Goal: Information Seeking & Learning: Learn about a topic

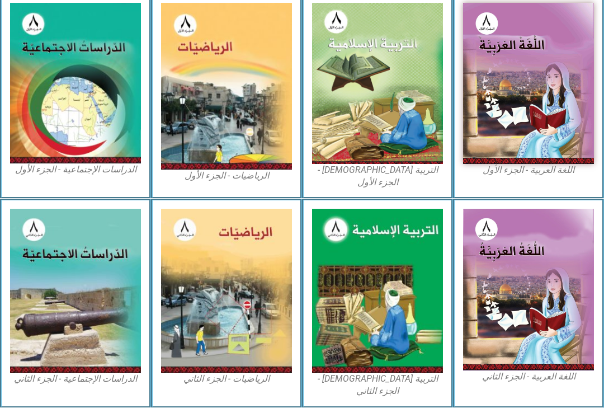
scroll to position [324, 0]
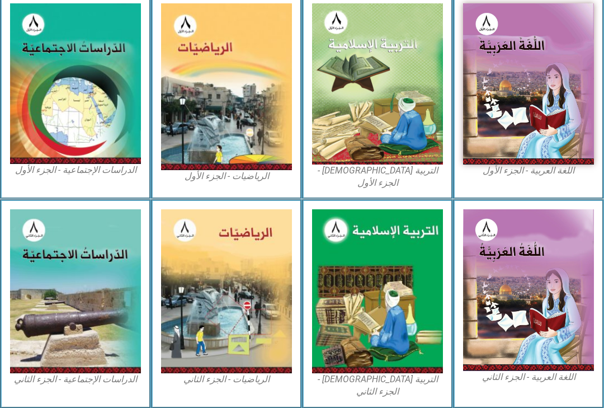
click at [562, 99] on img at bounding box center [528, 83] width 131 height 161
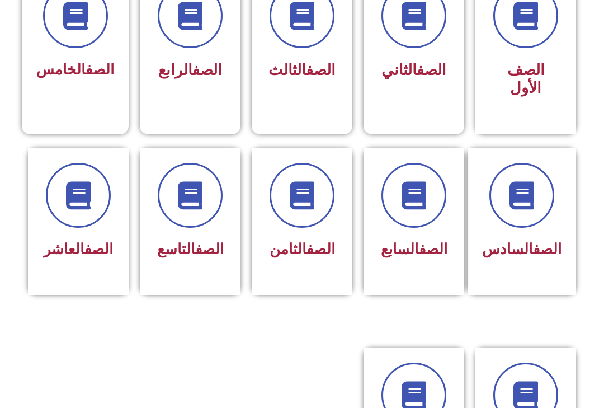
scroll to position [349, 0]
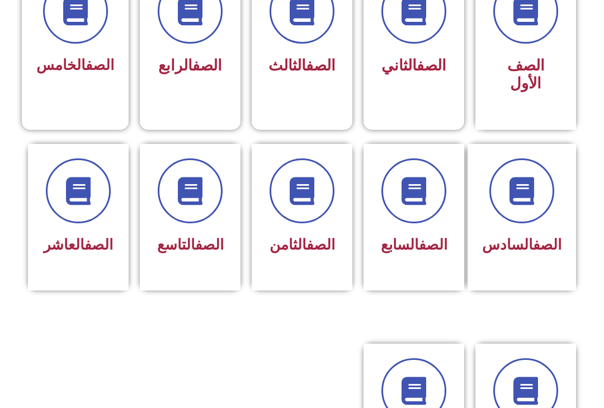
click at [315, 249] on link "الصف" at bounding box center [320, 244] width 29 height 17
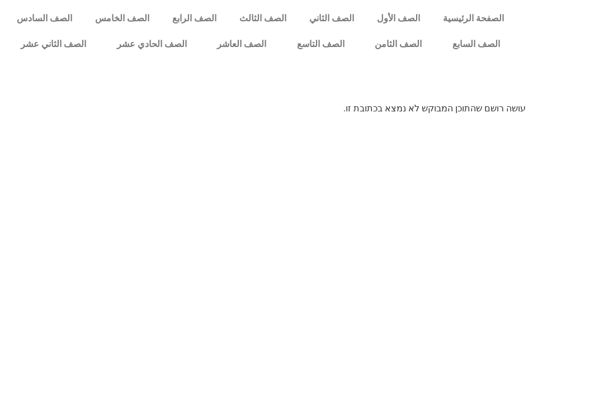
click at [403, 45] on link "الصف الثامن" at bounding box center [399, 44] width 78 height 26
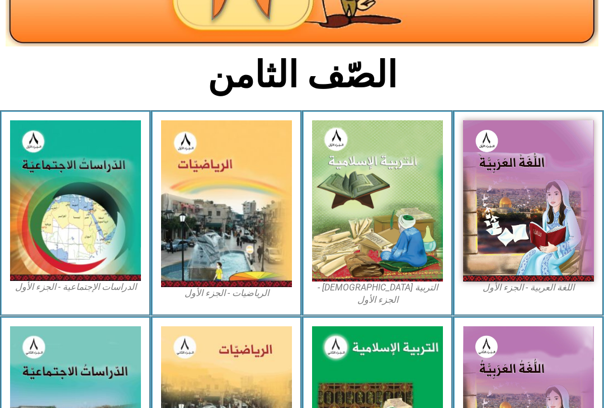
scroll to position [207, 0]
click at [531, 196] on img at bounding box center [528, 200] width 131 height 161
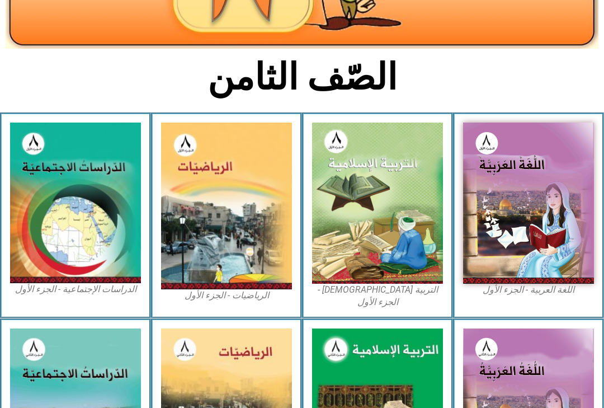
scroll to position [0, 0]
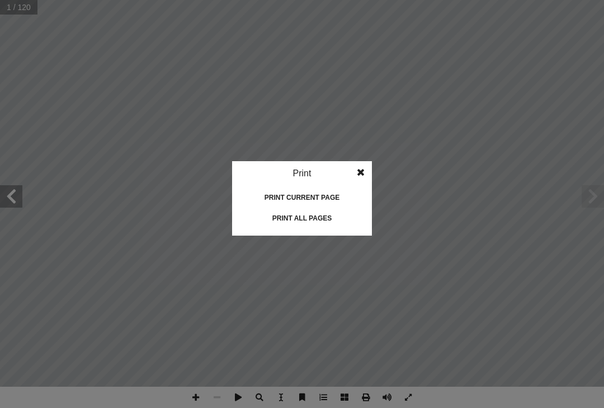
click at [286, 210] on div "Print all pages" at bounding box center [302, 218] width 112 height 18
